Goal: Transaction & Acquisition: Purchase product/service

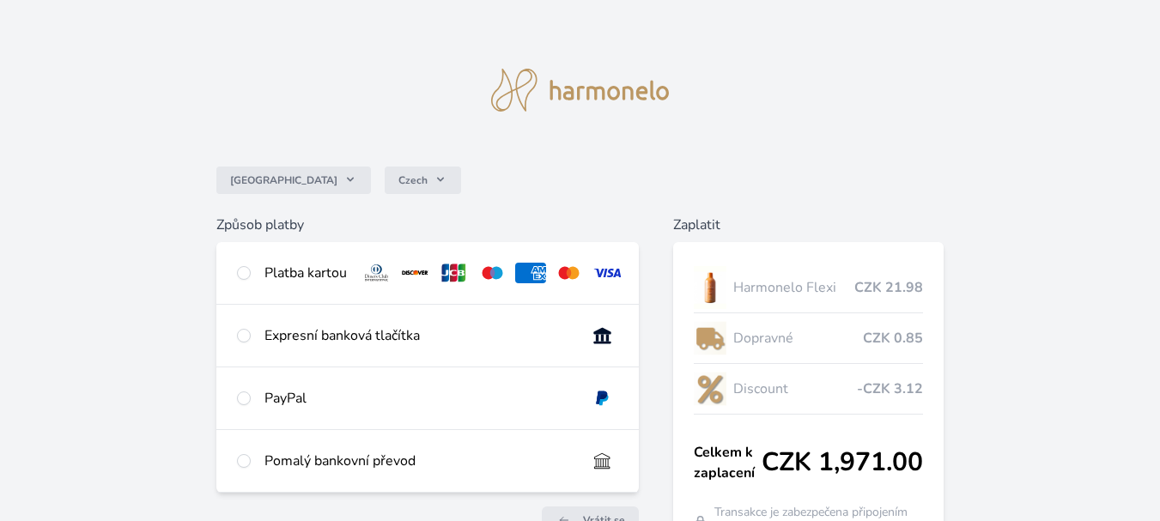
scroll to position [115, 0]
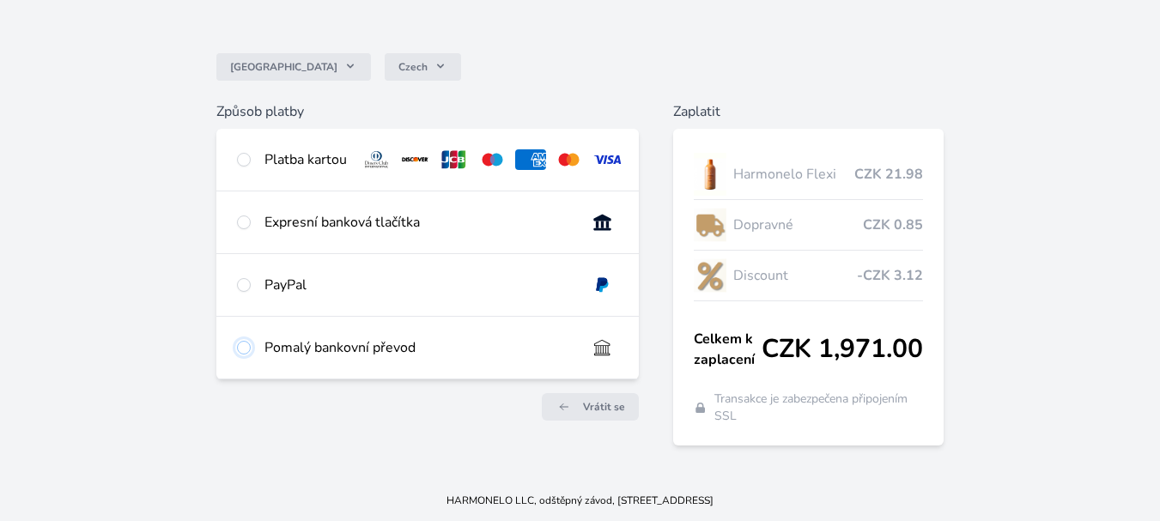
click at [243, 355] on input "radio" at bounding box center [244, 348] width 14 height 14
radio input "true"
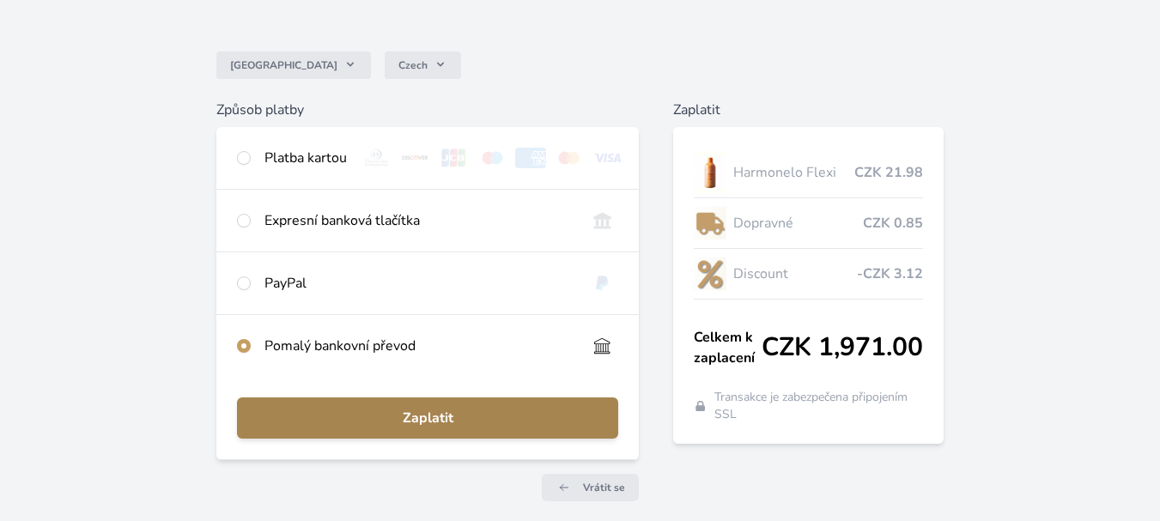
click at [440, 428] on span "Zaplatit" at bounding box center [428, 418] width 354 height 21
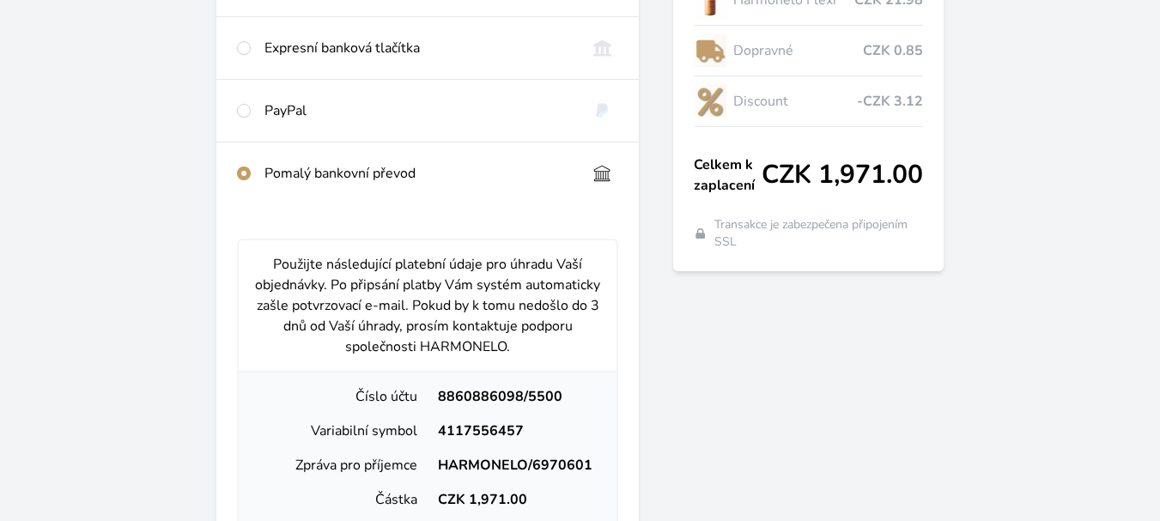
scroll to position [373, 0]
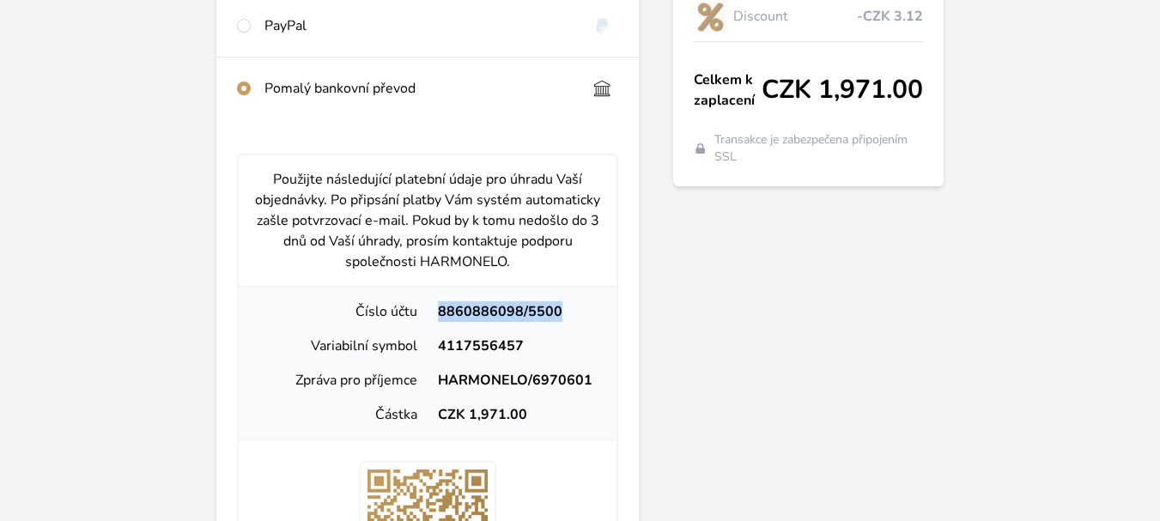
drag, startPoint x: 561, startPoint y: 319, endPoint x: 434, endPoint y: 329, distance: 127.4
click at [439, 322] on div "8860886098/5500" at bounding box center [515, 311] width 175 height 21
copy div "8860886098/5500"
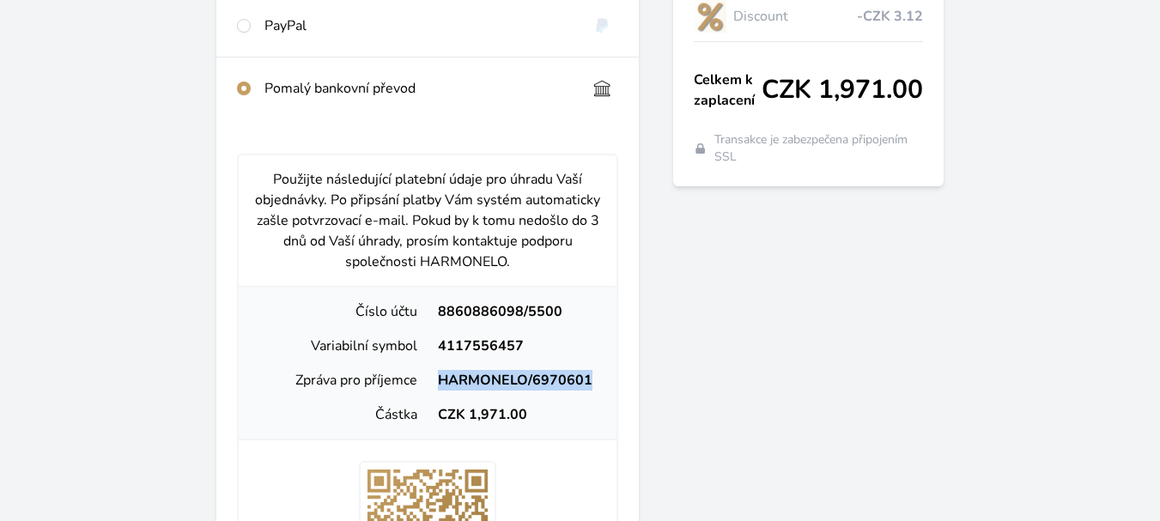
drag, startPoint x: 590, startPoint y: 389, endPoint x: 443, endPoint y: 394, distance: 146.9
click at [443, 391] on div "HARMONELO/6970601" at bounding box center [515, 380] width 175 height 21
copy div "HARMONELO/6970601"
drag, startPoint x: 519, startPoint y: 357, endPoint x: 436, endPoint y: 361, distance: 83.4
click at [436, 356] on div "4117556457" at bounding box center [515, 346] width 175 height 21
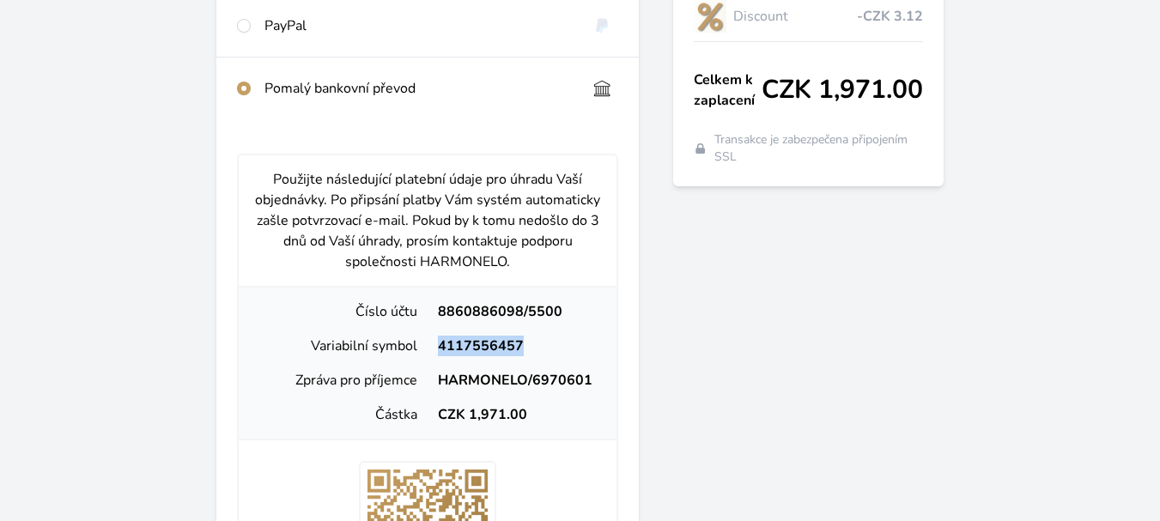
copy div "4117556457"
